Goal: Navigation & Orientation: Find specific page/section

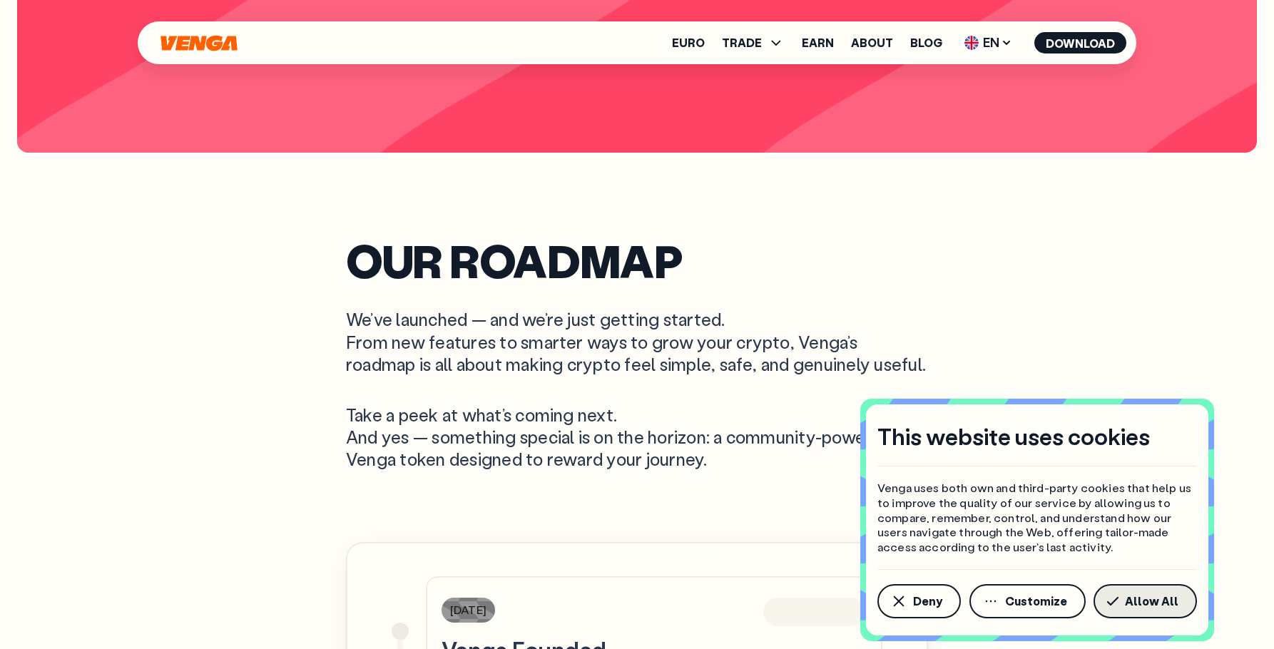
click at [1148, 590] on button "Allow All" at bounding box center [1145, 601] width 103 height 34
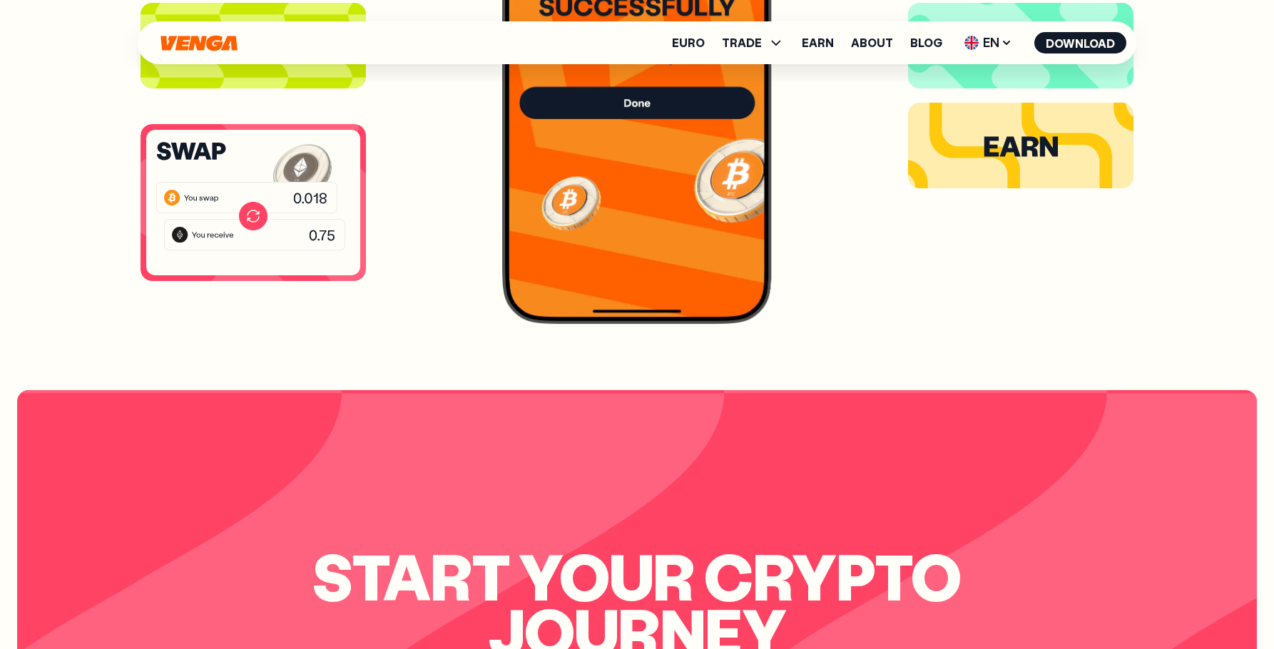
scroll to position [3195, 0]
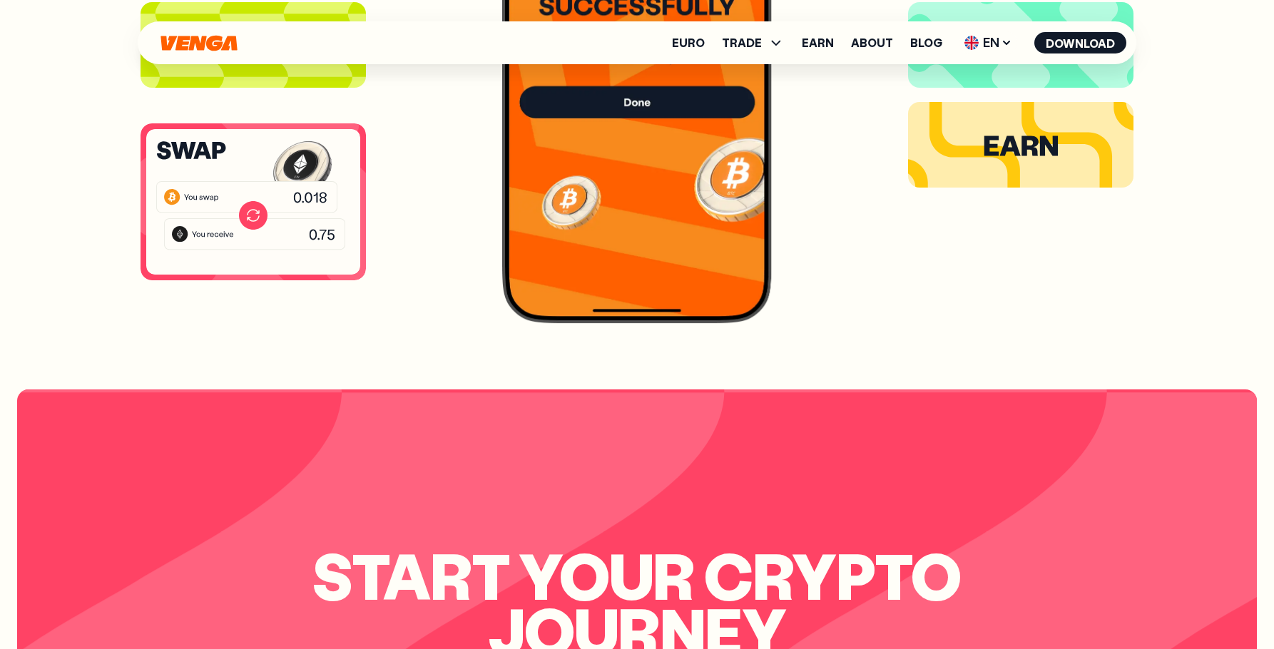
click at [248, 211] on icon at bounding box center [253, 212] width 12 height 6
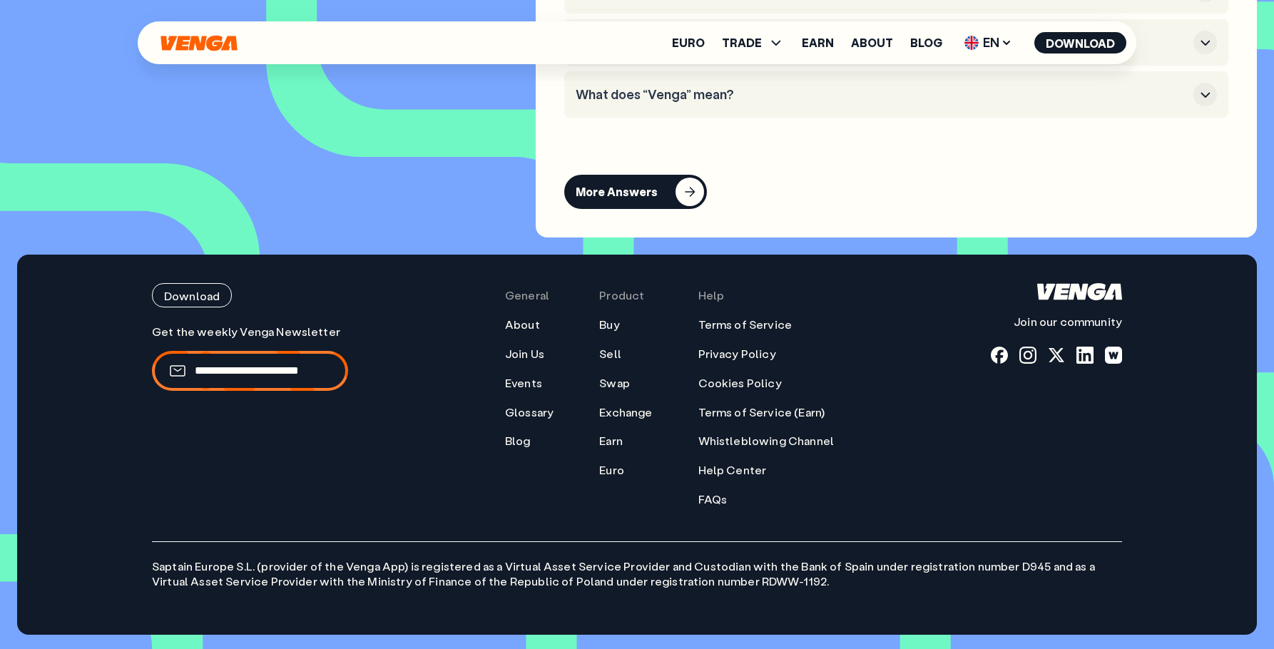
scroll to position [6335, 0]
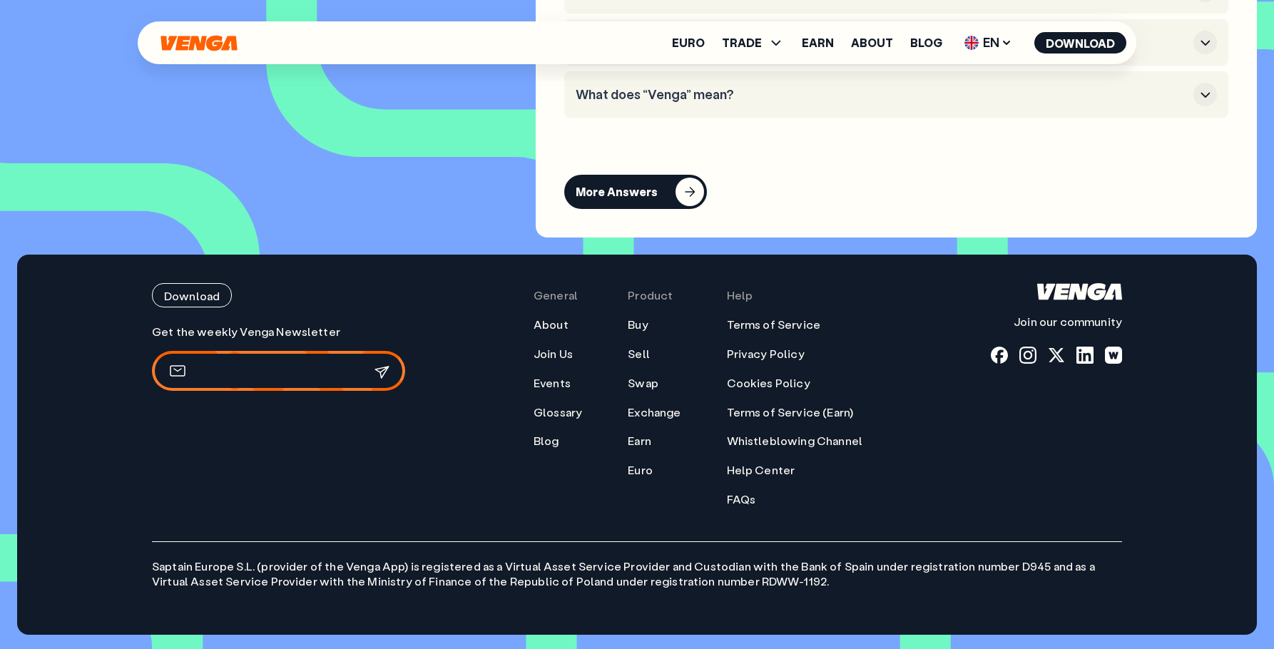
click at [261, 370] on input "email" at bounding box center [270, 371] width 151 height 15
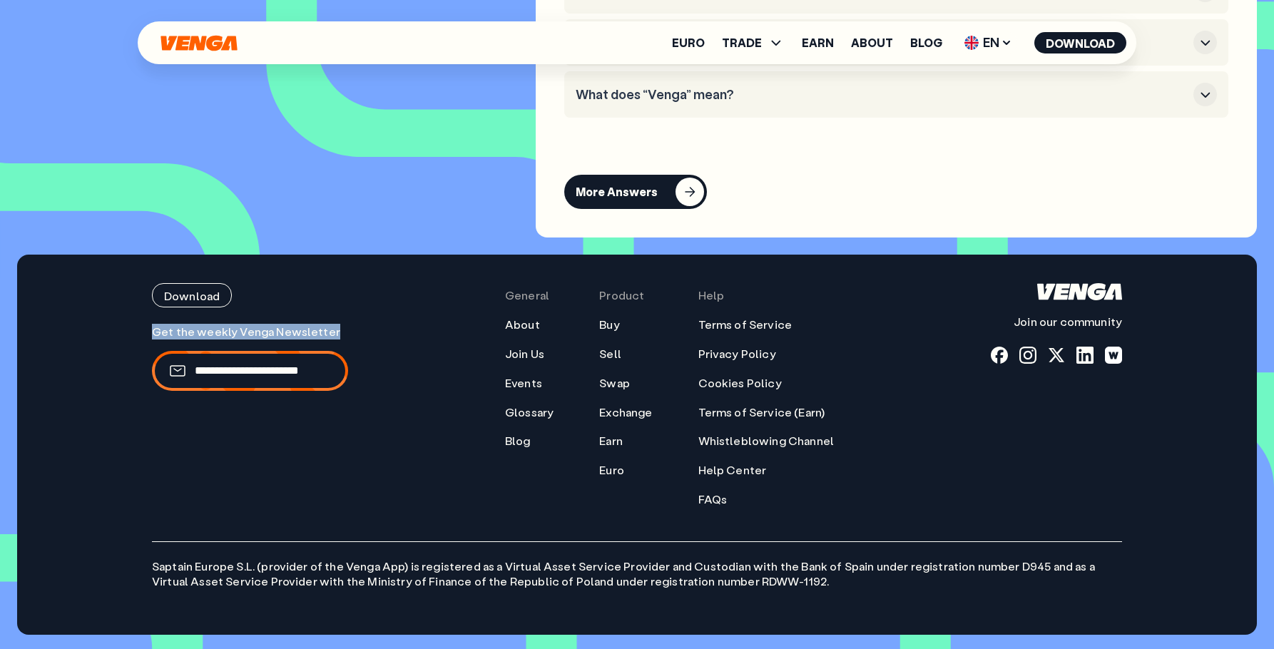
click at [422, 315] on div "Download Join our community General About Join Us Events Glossary Blog Product …" at bounding box center [637, 394] width 970 height 223
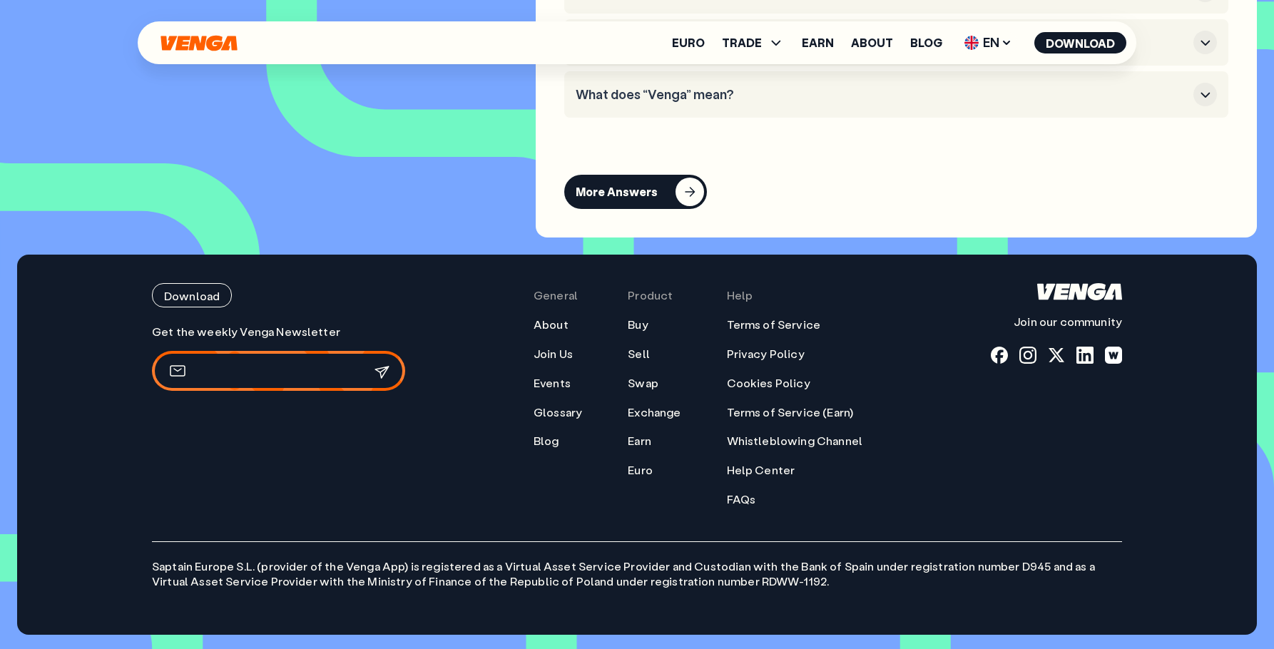
click at [280, 369] on input "email" at bounding box center [270, 371] width 151 height 15
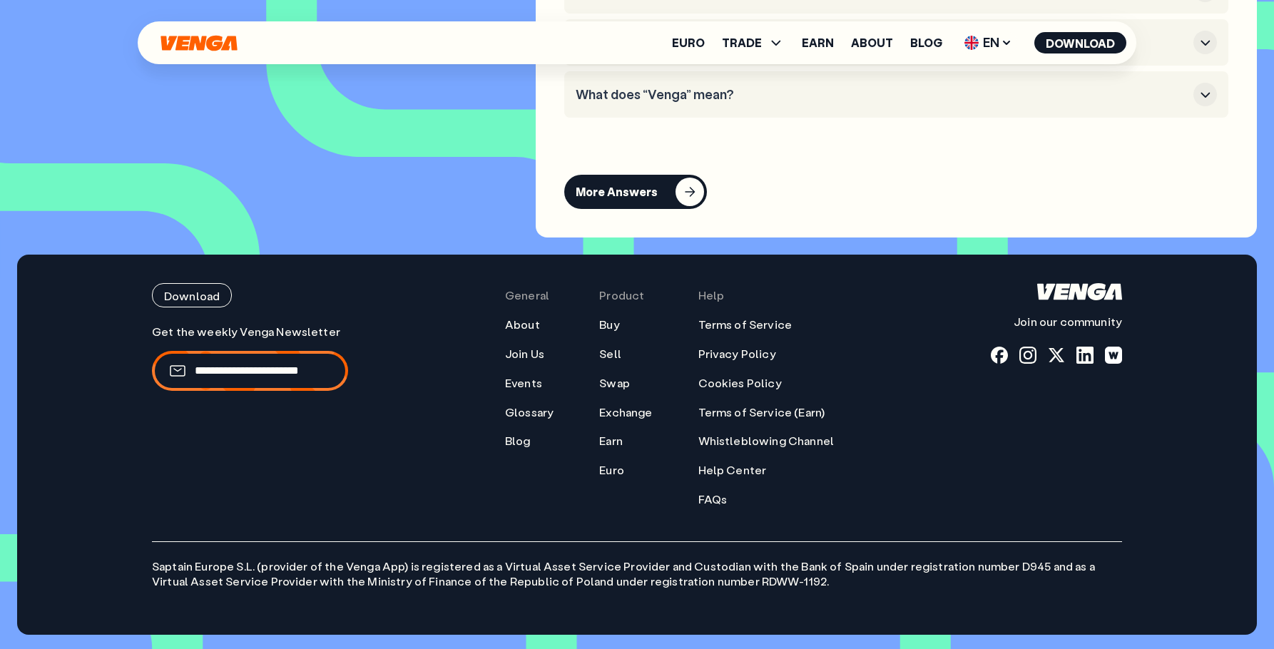
click at [395, 320] on div "Download Join our community General About Join Us Events Glossary Blog Product …" at bounding box center [637, 394] width 970 height 223
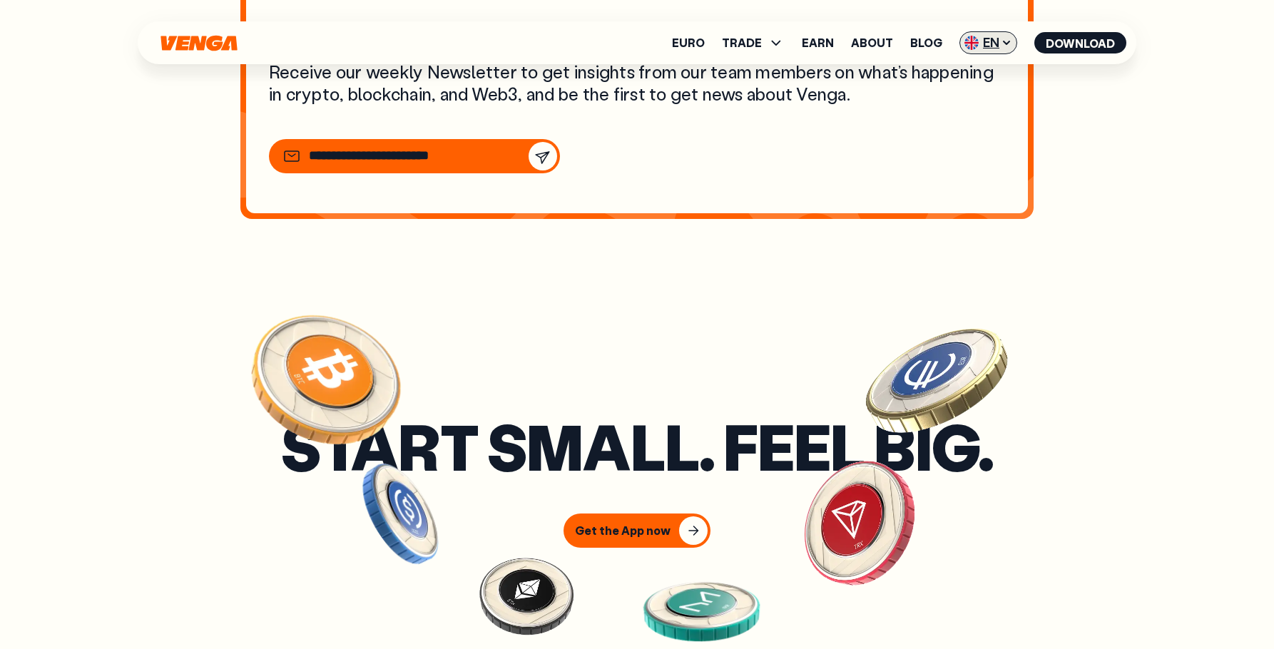
click at [996, 45] on span "EN" at bounding box center [989, 42] width 58 height 23
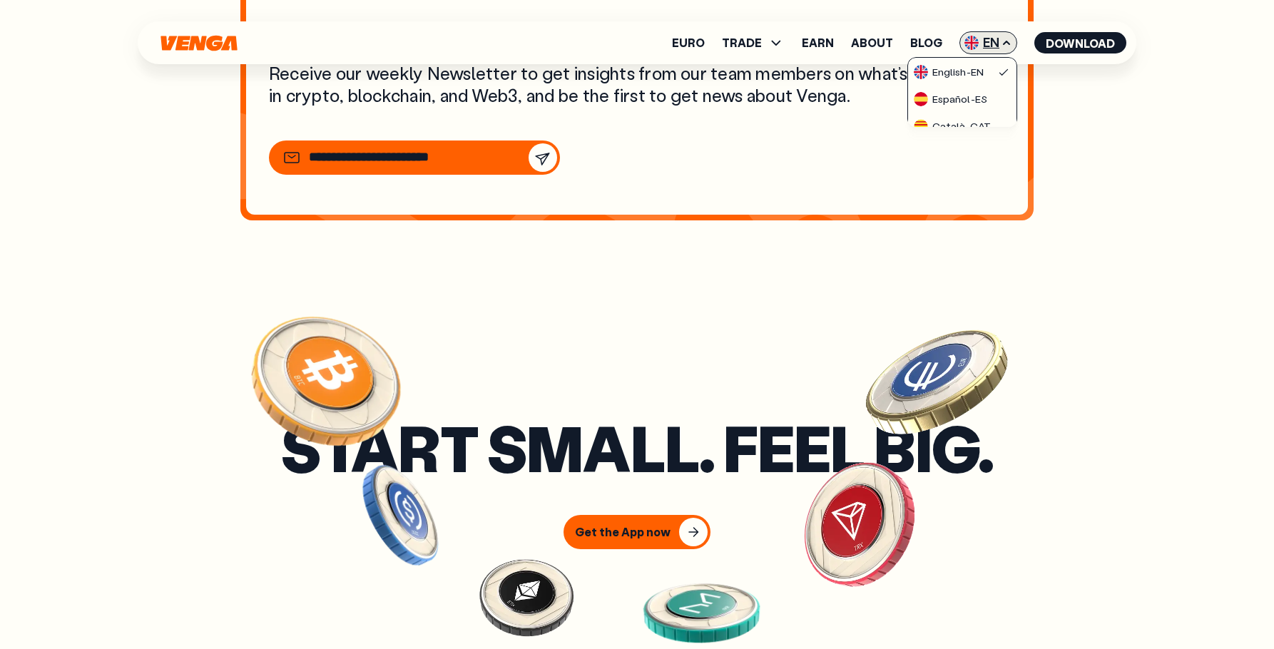
scroll to position [5193, 0]
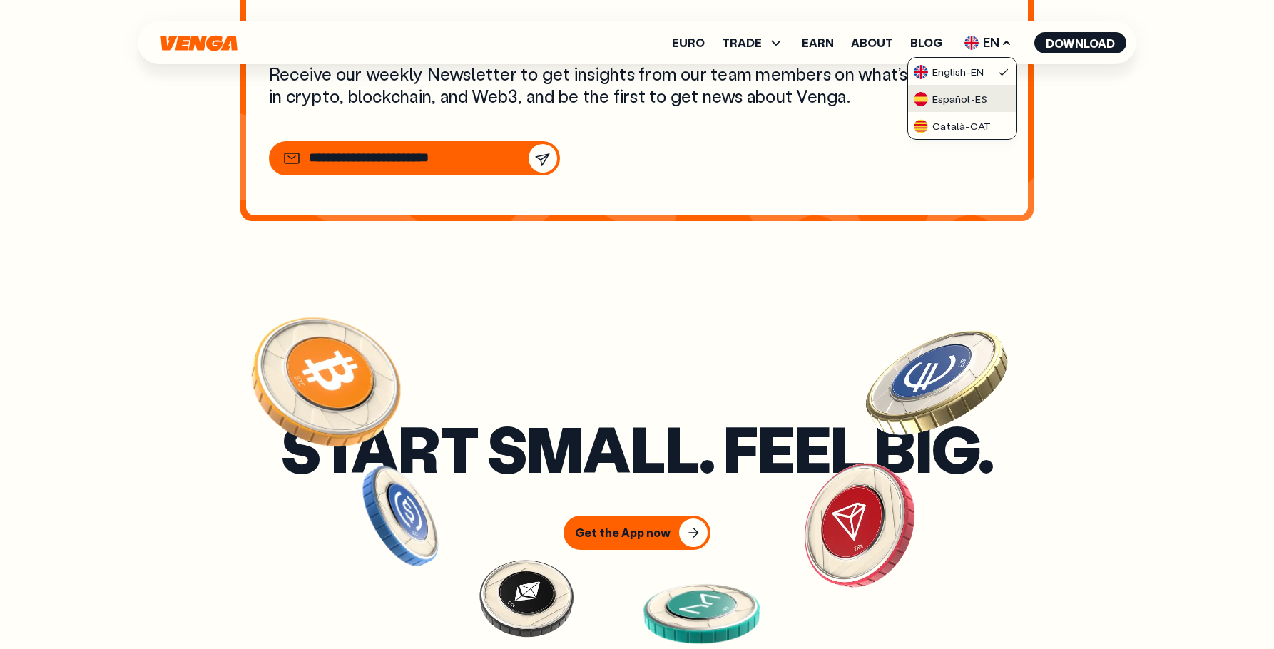
click at [973, 93] on div "Español - ES" at bounding box center [951, 99] width 74 height 14
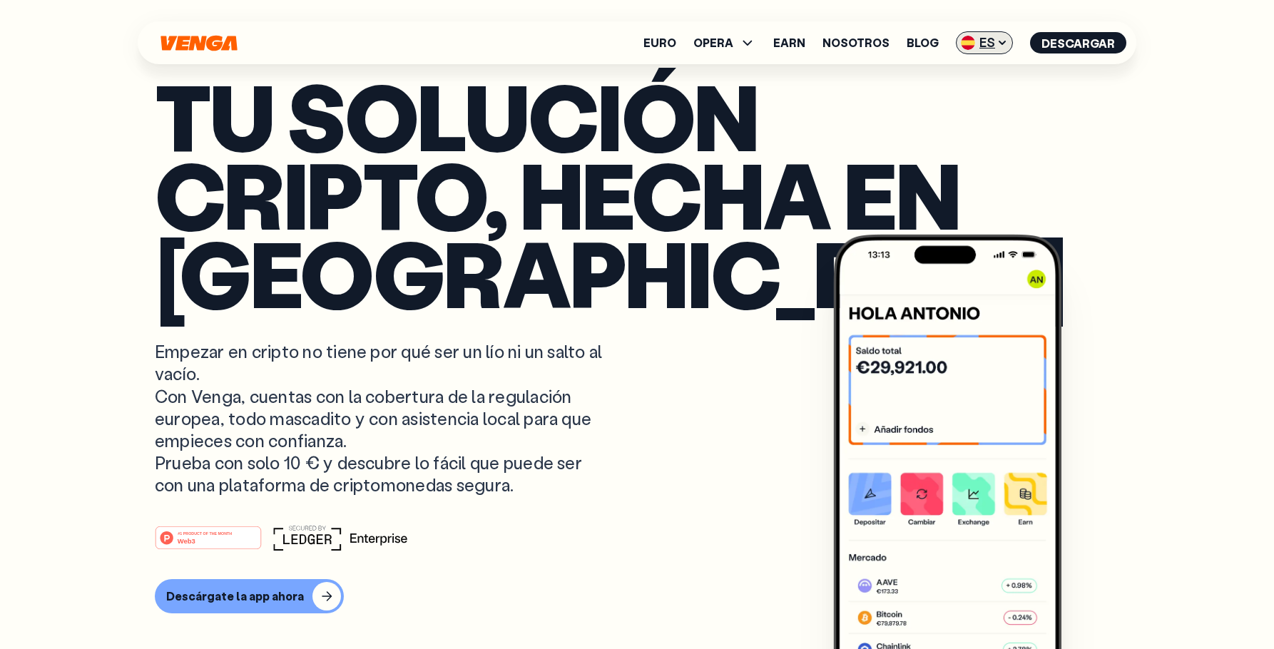
click at [980, 39] on span "ES" at bounding box center [984, 42] width 57 height 23
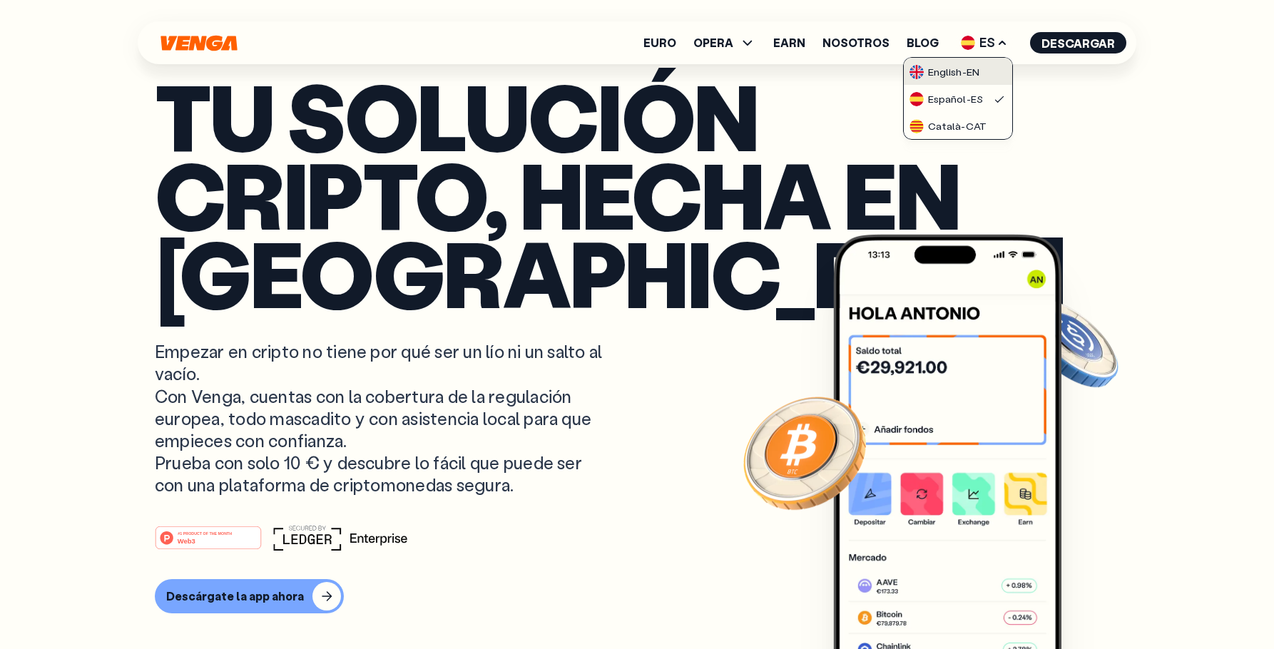
click at [967, 67] on div "English - EN" at bounding box center [945, 72] width 70 height 14
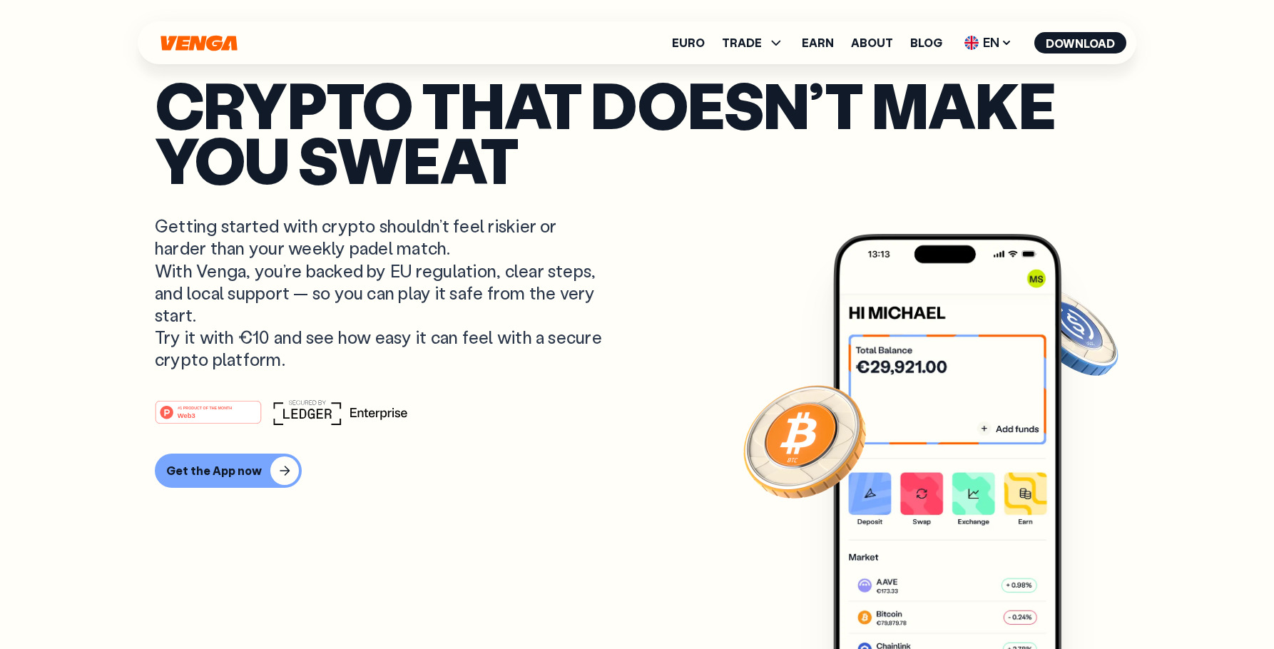
click at [992, 28] on div "Euro TRADE Buy Sell Swap Exchange Earn About Blog EN English - EN Español - ES …" at bounding box center [637, 42] width 999 height 43
click at [986, 48] on span "EN" at bounding box center [989, 42] width 58 height 23
click at [973, 126] on div "Català - CAT" at bounding box center [952, 126] width 77 height 14
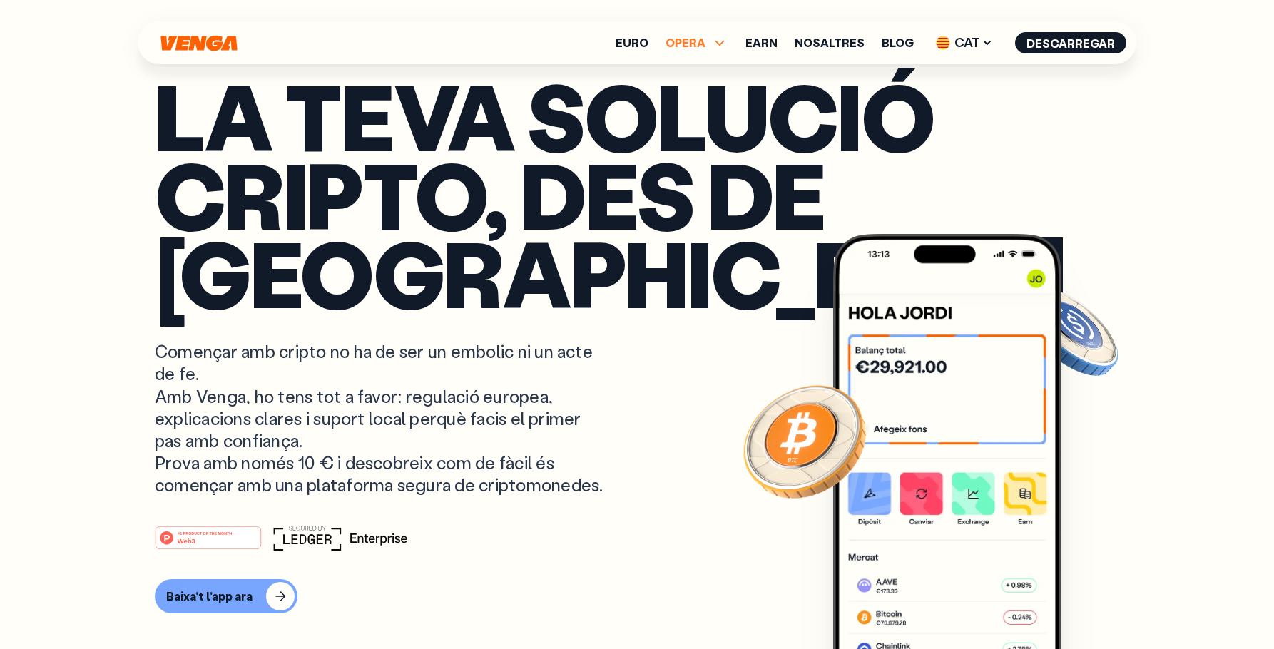
click at [706, 40] on span "OPERA" at bounding box center [686, 42] width 40 height 11
click at [716, 92] on link "Vendre" at bounding box center [696, 94] width 41 height 15
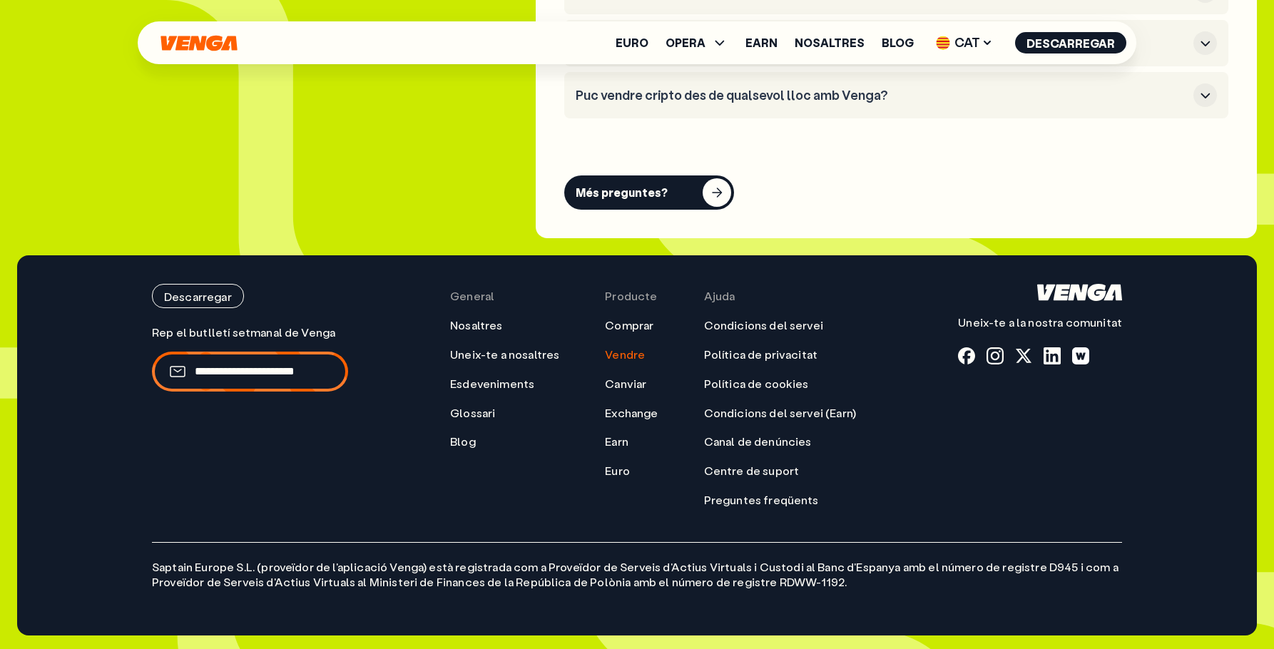
scroll to position [4358, 0]
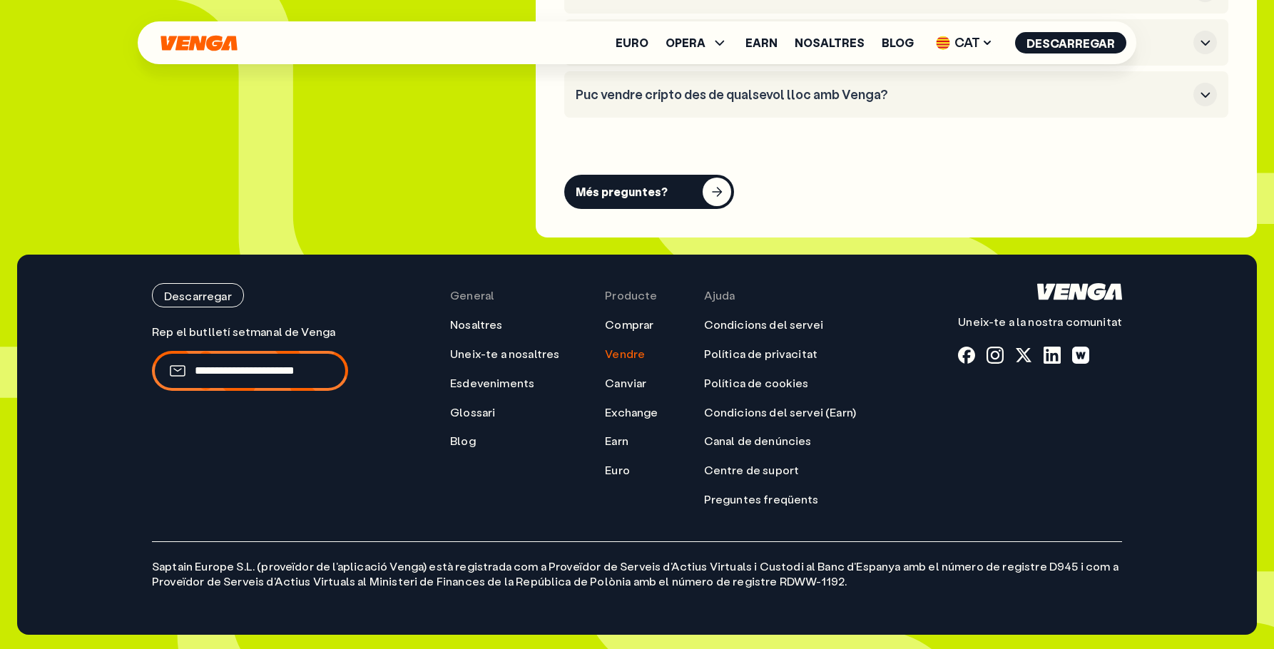
click at [208, 44] on icon "Inici" at bounding box center [199, 43] width 76 height 16
